Goal: Task Accomplishment & Management: Manage account settings

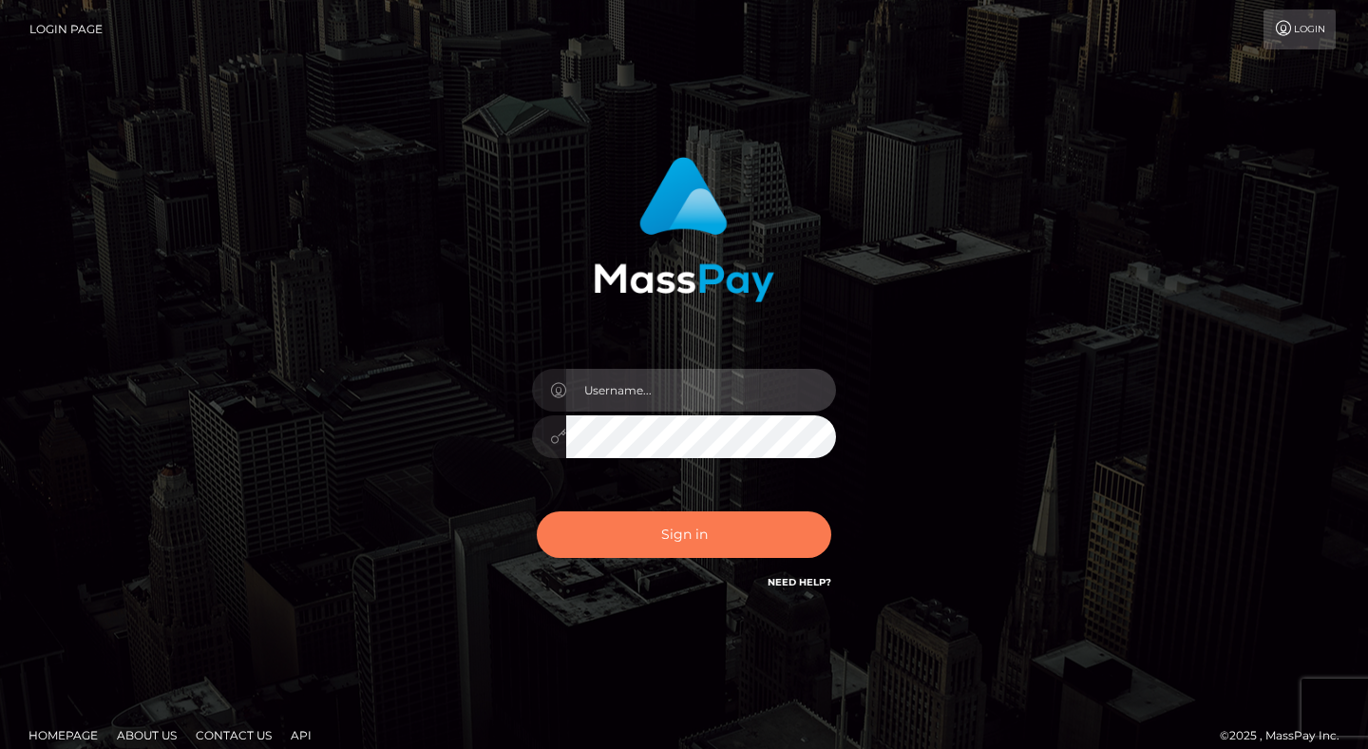
type input "dave.levarti"
click at [739, 535] on button "Sign in" at bounding box center [684, 534] width 295 height 47
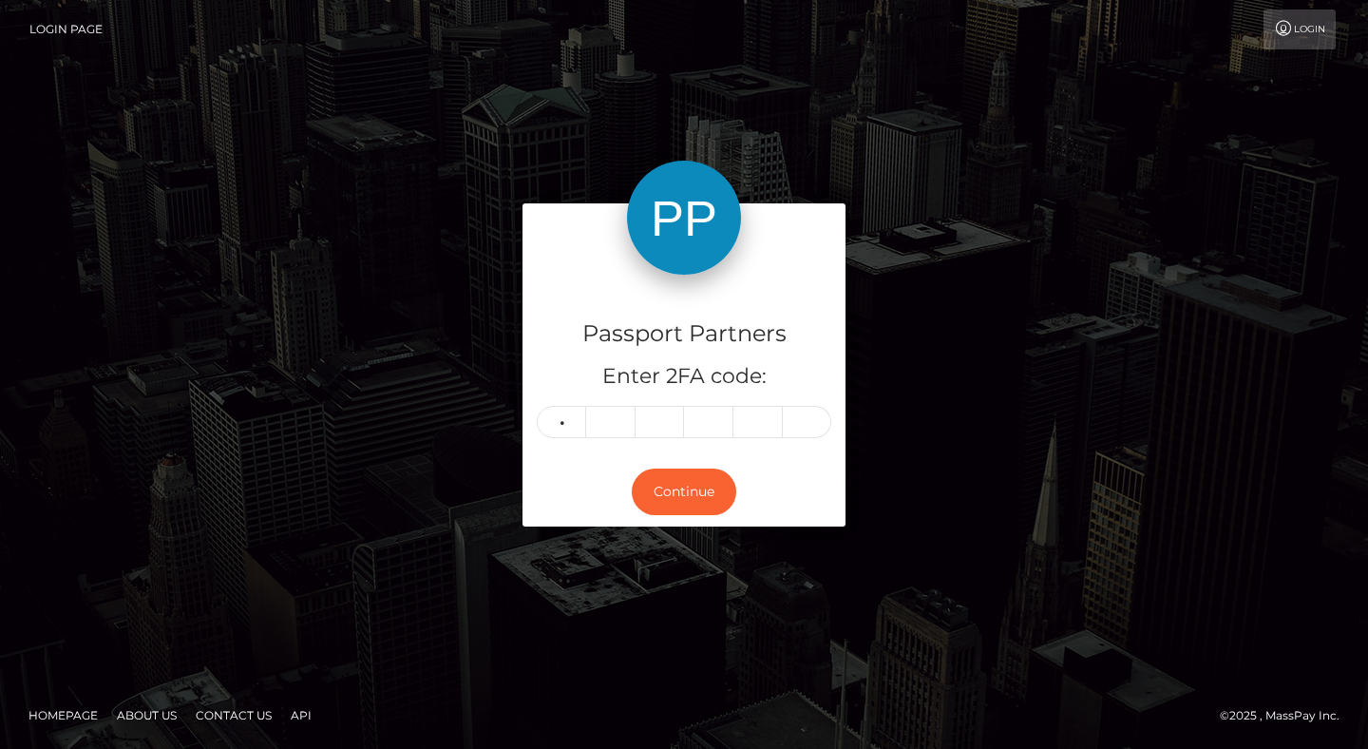
type input "6"
type input "5"
type input "2"
type input "4"
type input "1"
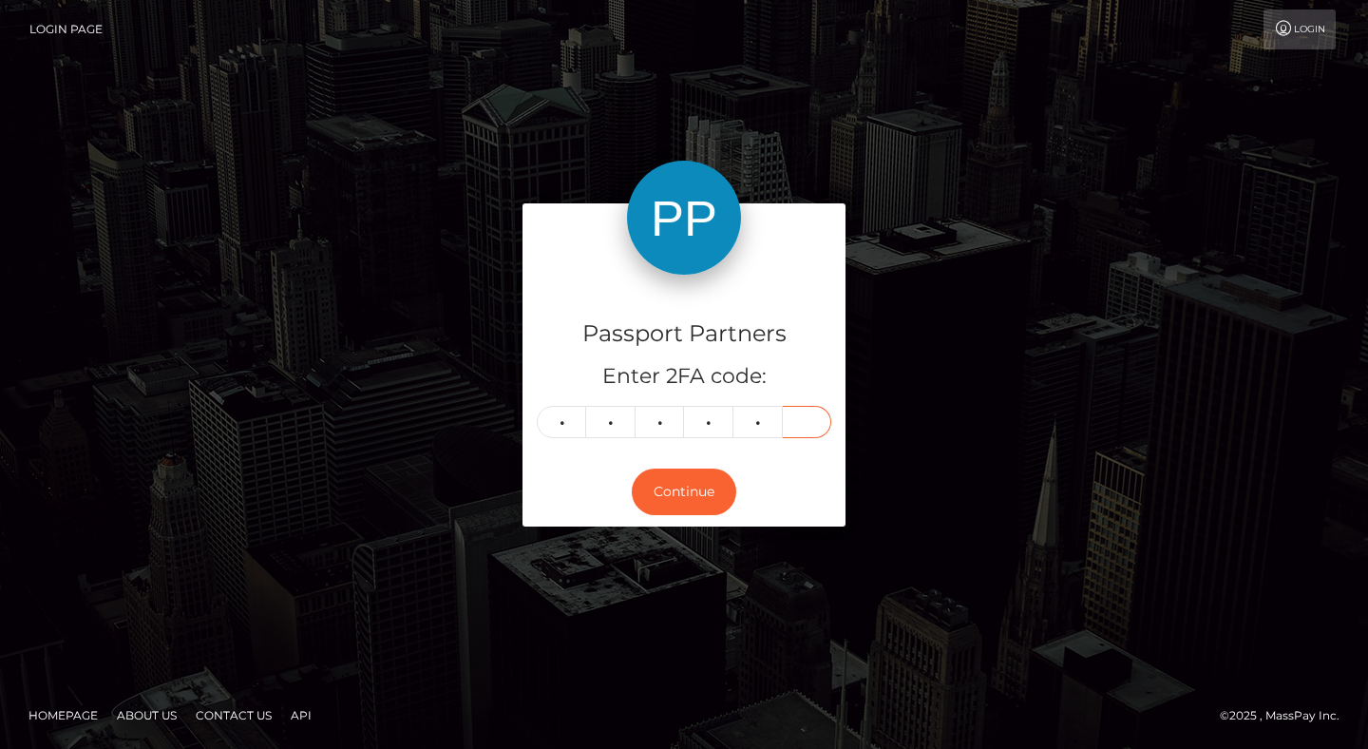
type input "3"
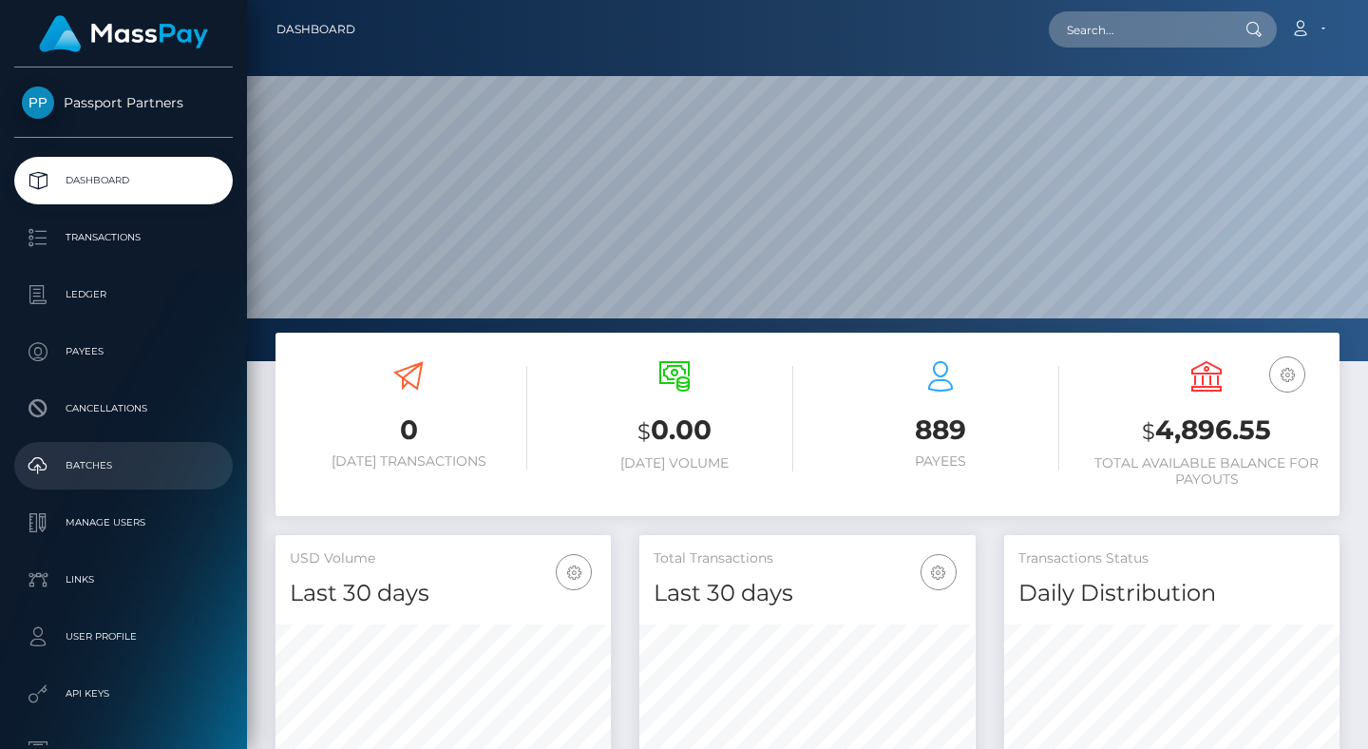
scroll to position [336, 335]
click at [136, 439] on ul "Dashboard Transactions Ledger Payees Cancellations Batches Links" at bounding box center [123, 494] width 247 height 675
click at [90, 467] on p "Batches" at bounding box center [123, 465] width 203 height 29
